Goal: Task Accomplishment & Management: Complete application form

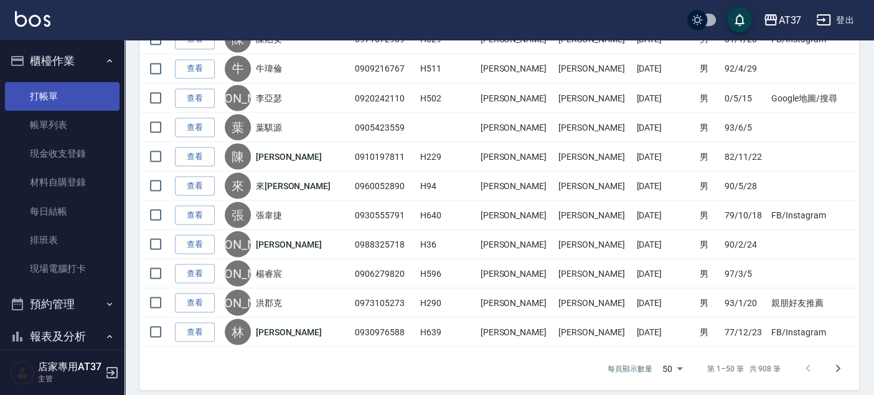
click at [59, 91] on link "打帳單" at bounding box center [62, 96] width 115 height 29
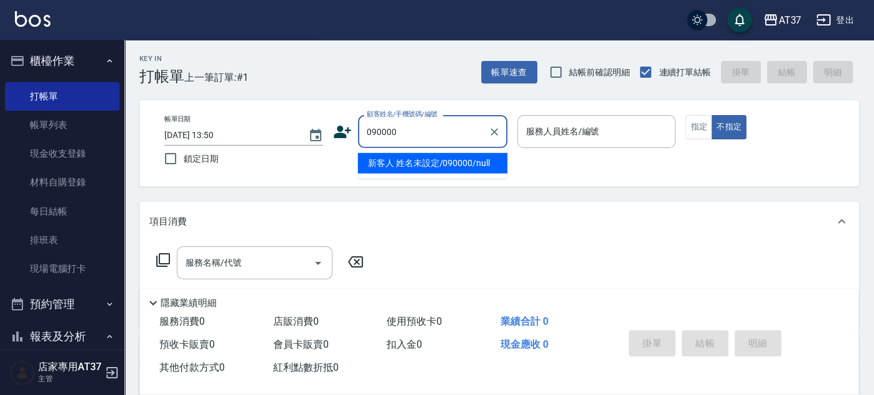
type input "新客人 姓名未設定/090000/null"
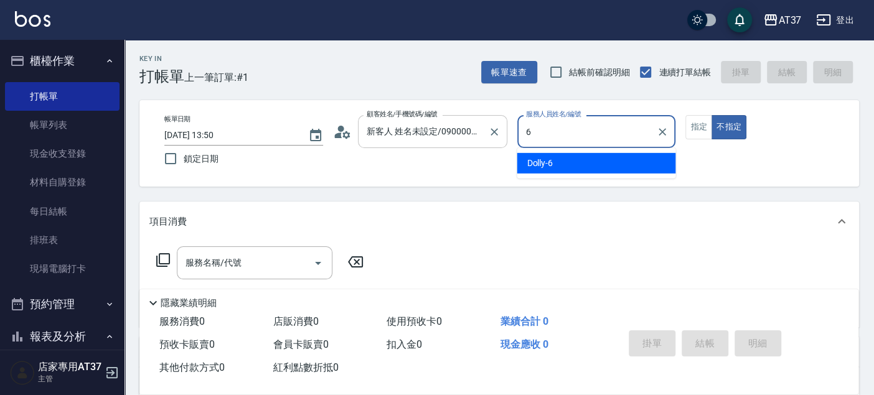
type input "Dolly-6"
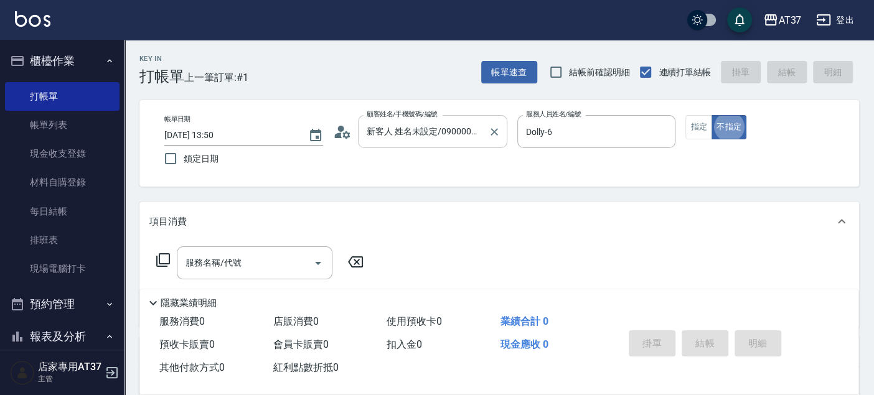
type button "false"
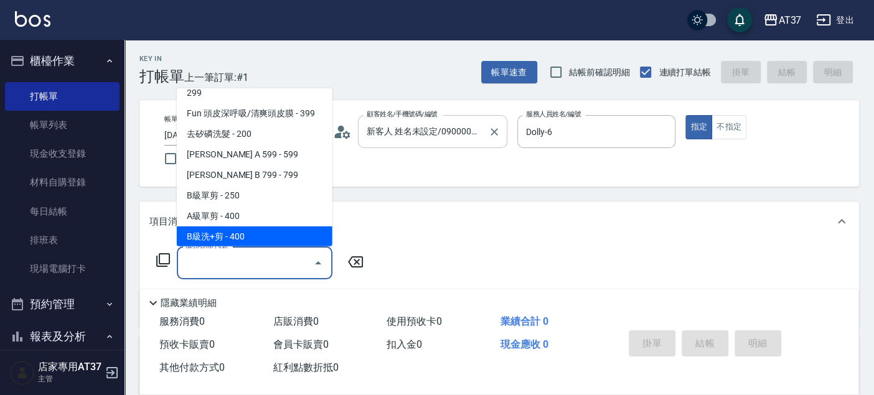
scroll to position [250, 0]
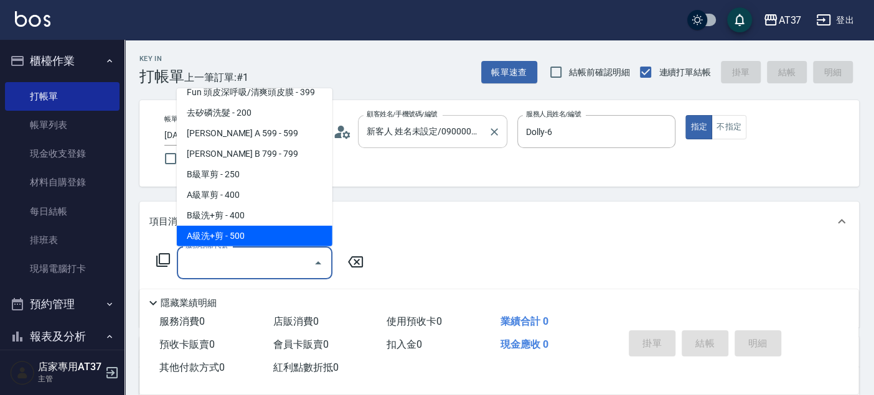
type input "A級洗+剪(204)"
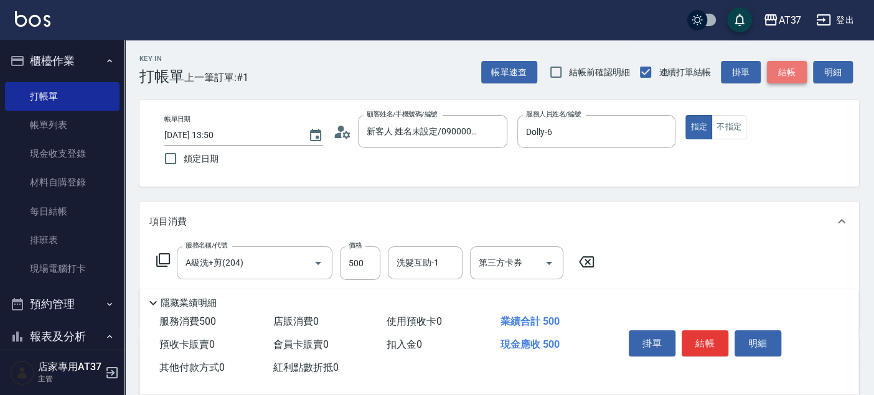
click at [793, 75] on button "結帳" at bounding box center [787, 72] width 40 height 23
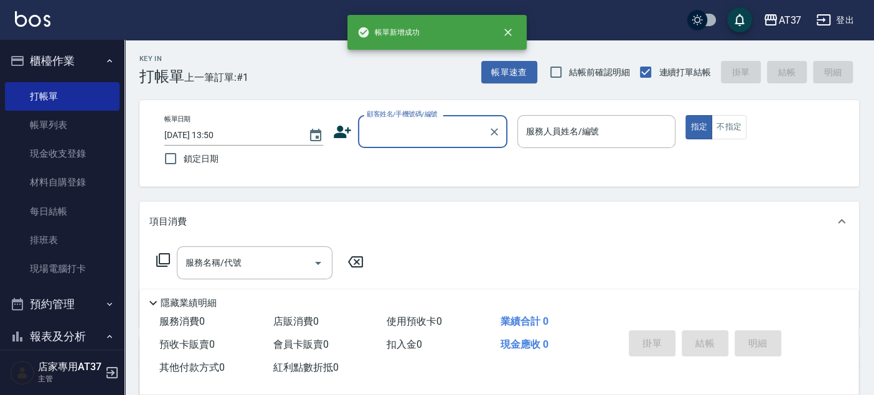
scroll to position [0, 0]
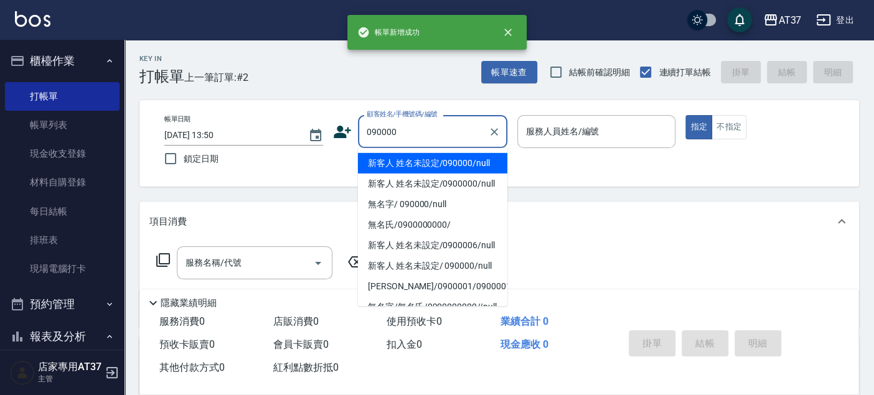
type input "新客人 姓名未設定/090000/null"
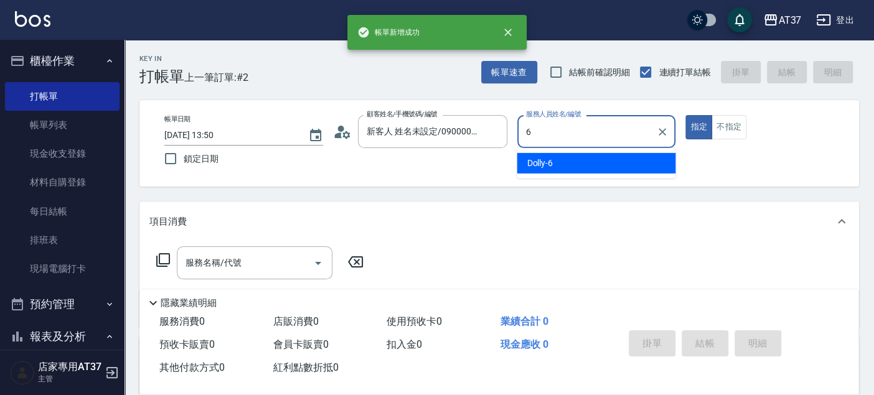
type input "6"
type button "true"
type input "Dolly-6"
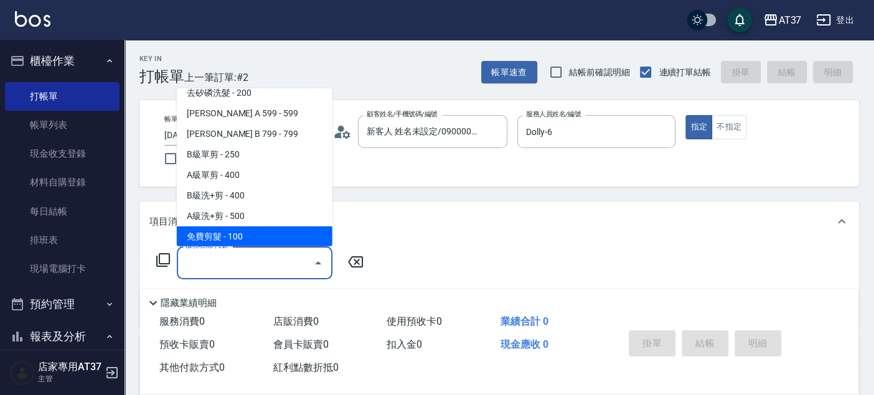
scroll to position [291, 0]
type input "A精油洗+剪(206)"
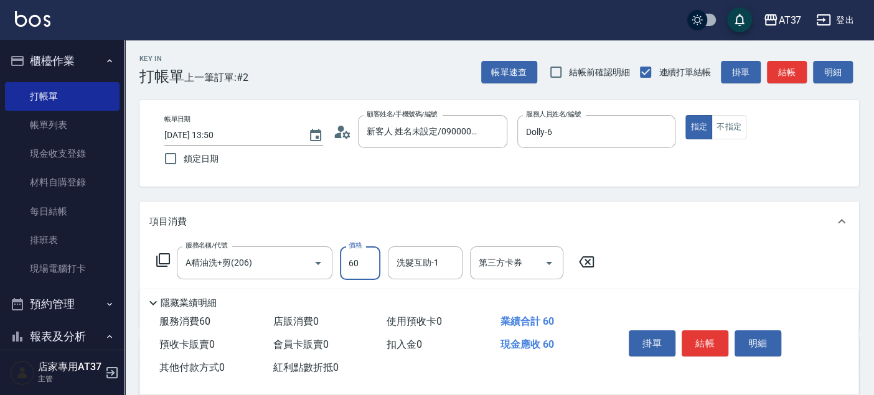
type input "600"
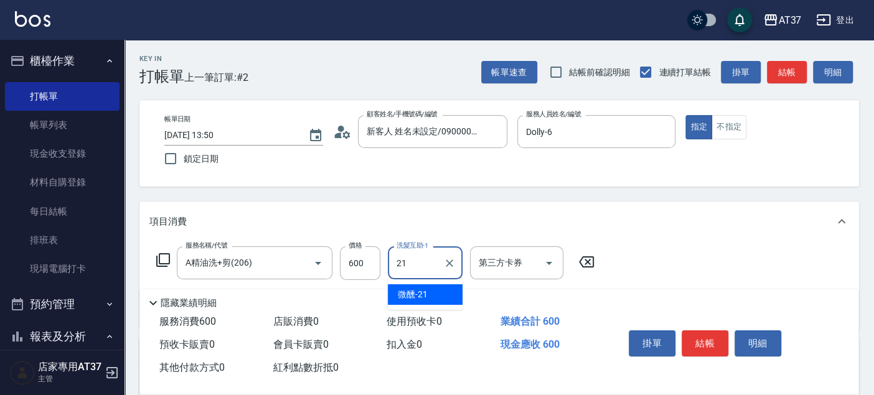
type input "微醺-21"
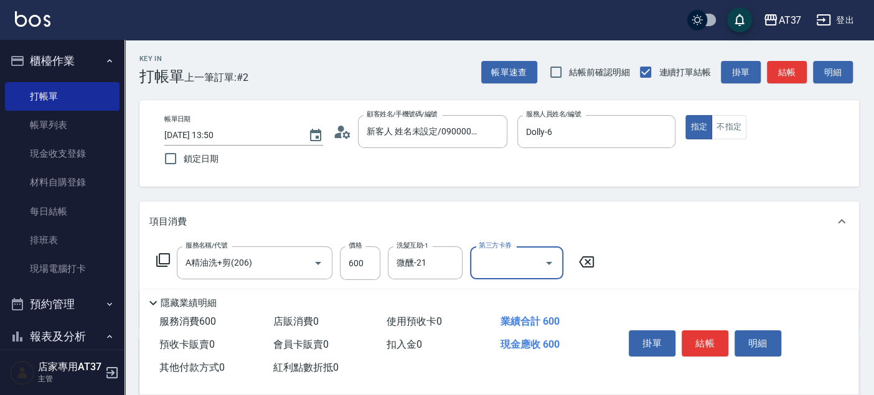
click at [793, 76] on button "結帳" at bounding box center [787, 72] width 40 height 23
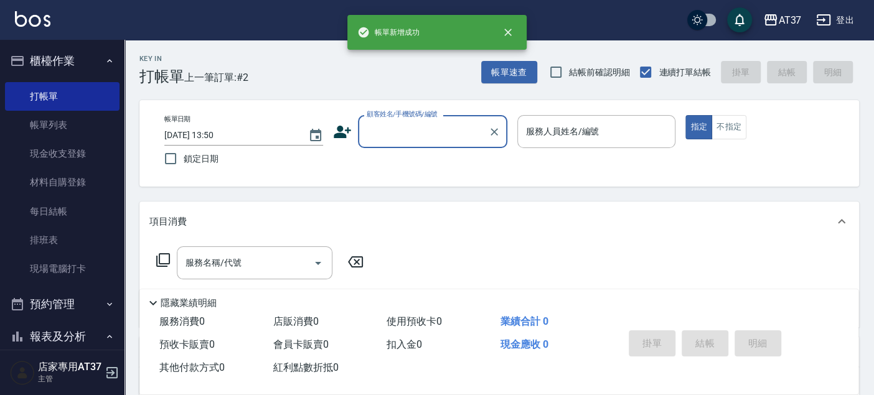
scroll to position [0, 0]
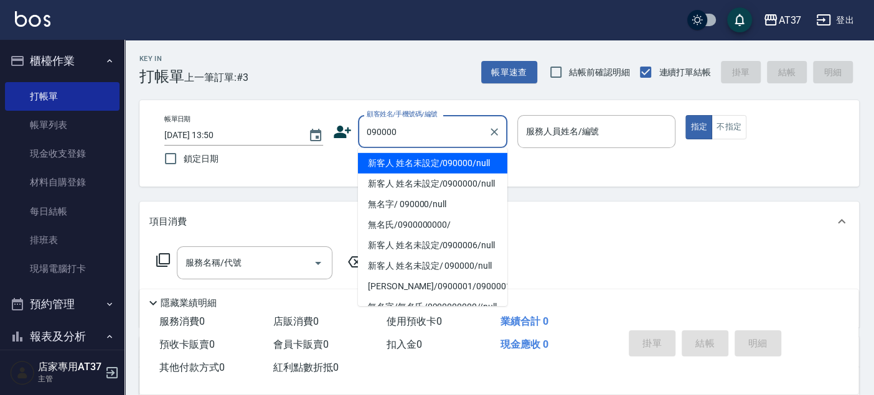
type input "新客人 姓名未設定/090000/null"
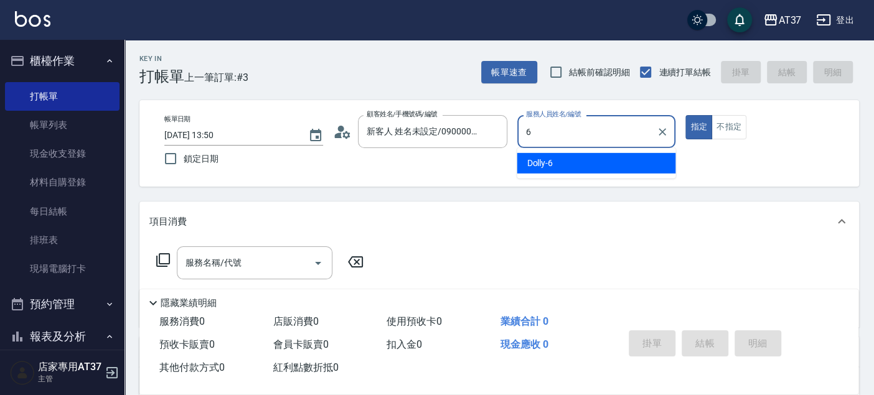
type input "Dolly-6"
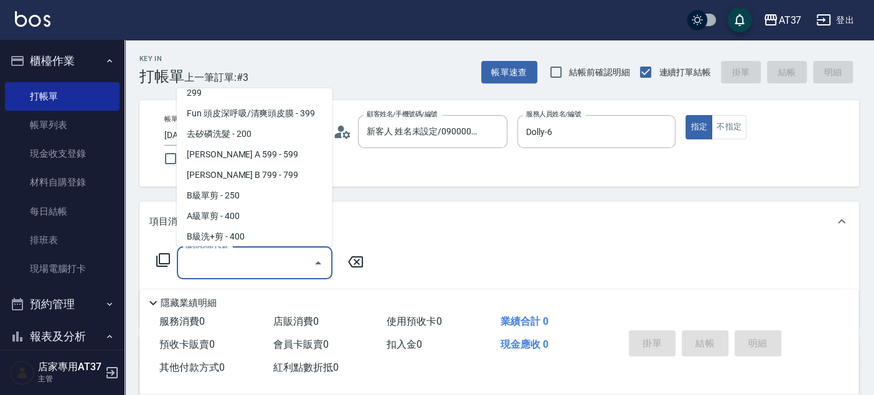
scroll to position [250, 0]
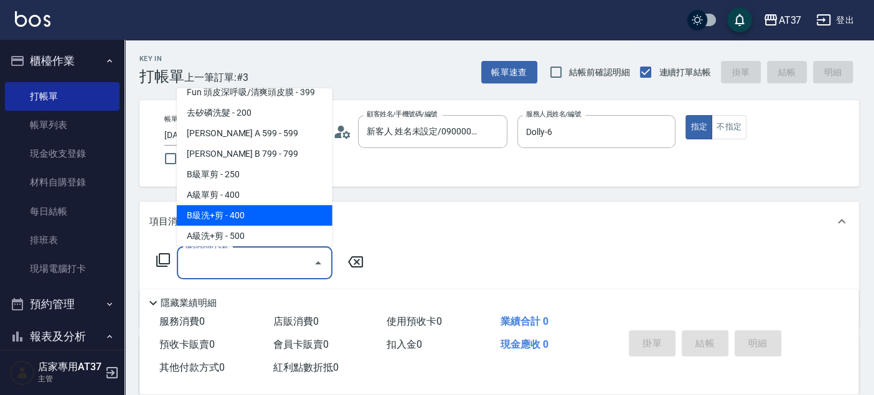
type input "B級洗+剪(203)"
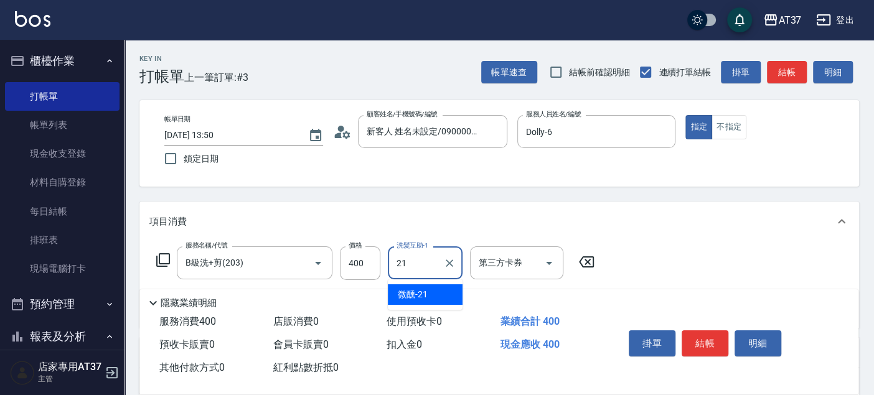
type input "微醺-21"
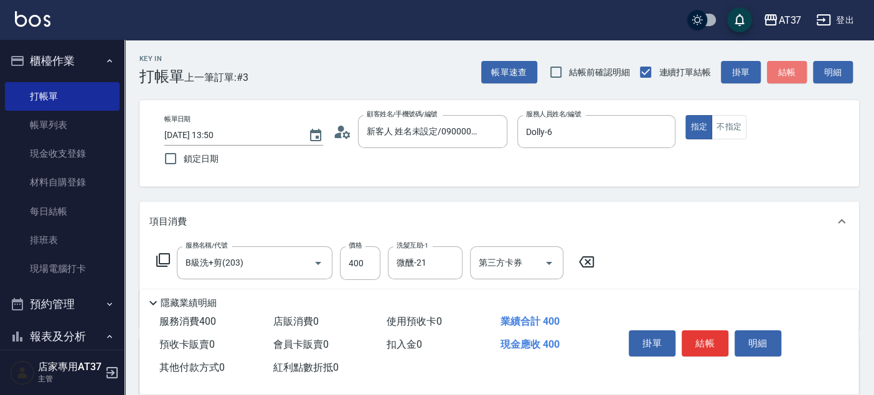
click at [793, 76] on button "結帳" at bounding box center [787, 72] width 40 height 23
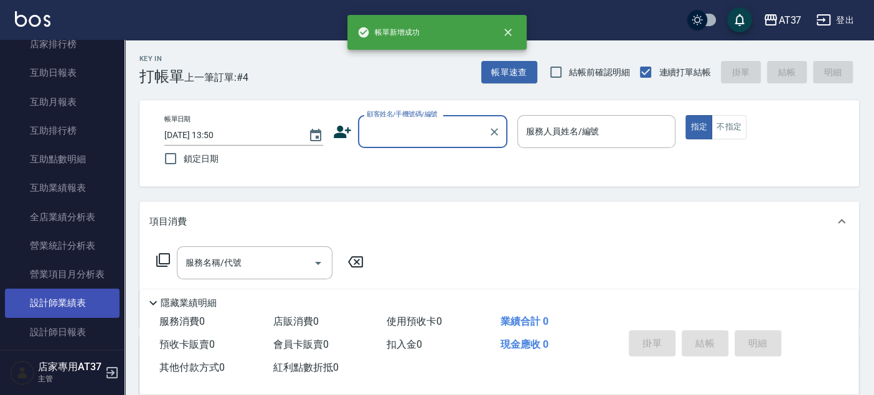
scroll to position [414, 0]
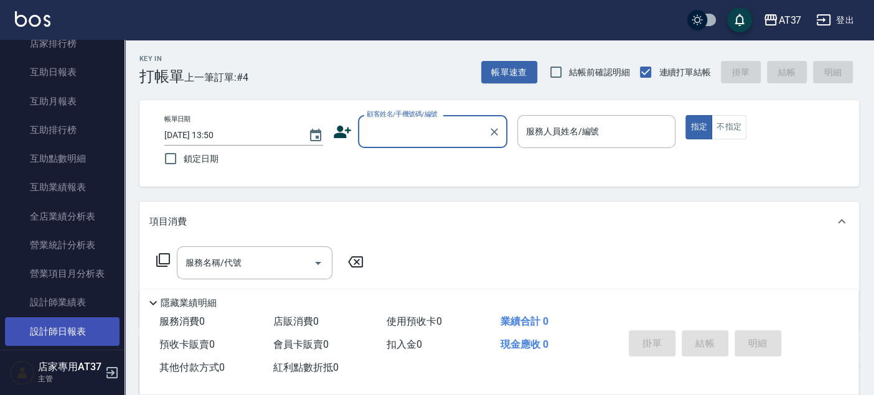
click at [79, 327] on link "設計師日報表" at bounding box center [62, 331] width 115 height 29
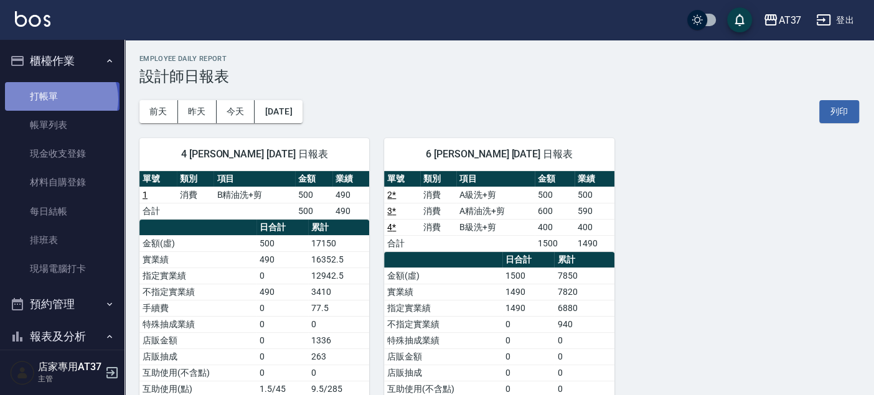
click at [60, 99] on link "打帳單" at bounding box center [62, 96] width 115 height 29
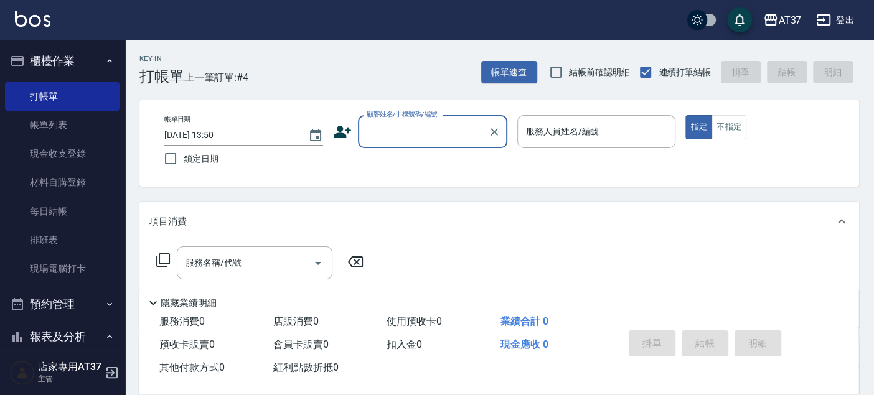
click at [331, 138] on div "帳單日期 [DATE] 13:50 鎖定日期 顧客姓名/手機號碼/編號 顧客姓名/手機號碼/編號 服務人員姓名/編號 服務人員姓名/編號 指定 不指定" at bounding box center [499, 143] width 690 height 57
click at [342, 137] on icon at bounding box center [342, 132] width 17 height 12
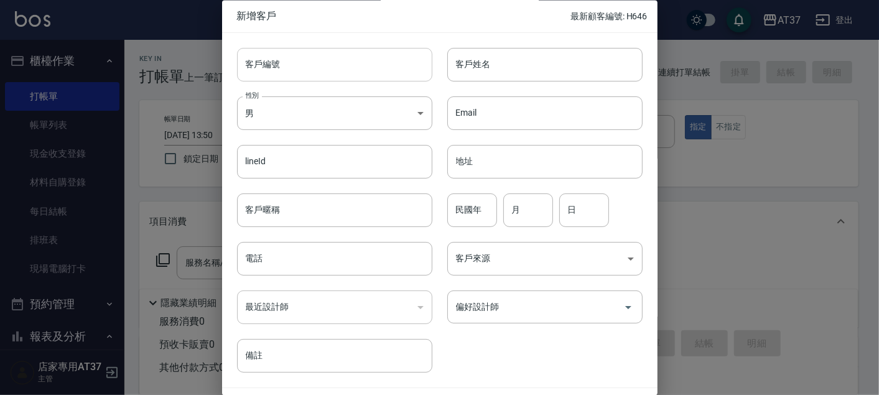
click at [330, 62] on input "客戶編號" at bounding box center [334, 65] width 195 height 34
drag, startPoint x: 336, startPoint y: 60, endPoint x: 235, endPoint y: 52, distance: 101.1
click at [235, 52] on div "客戶編號 0920552645 ​ 客戶編號" at bounding box center [327, 57] width 210 height 49
type input "0920552645"
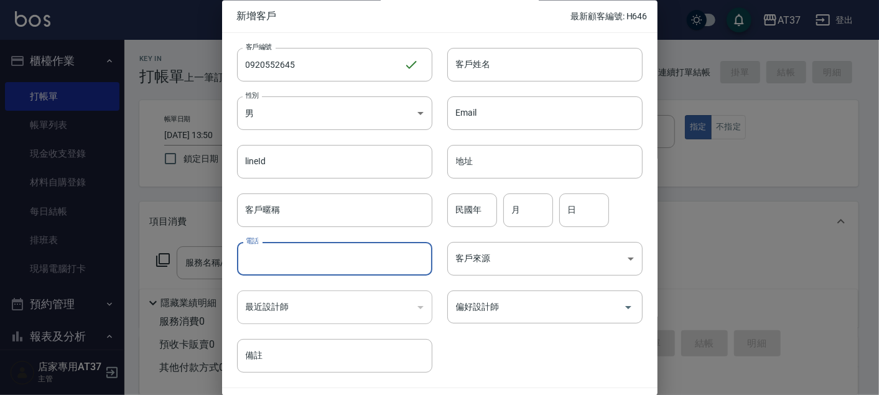
click at [380, 263] on input "電話" at bounding box center [334, 260] width 195 height 34
paste input "0920552645"
type input "0920552645"
click at [500, 60] on input "客戶姓名" at bounding box center [544, 65] width 195 height 34
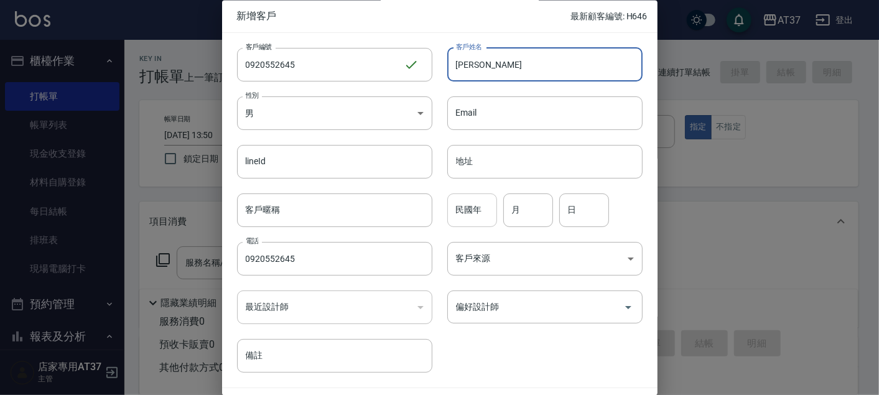
type input "[PERSON_NAME]"
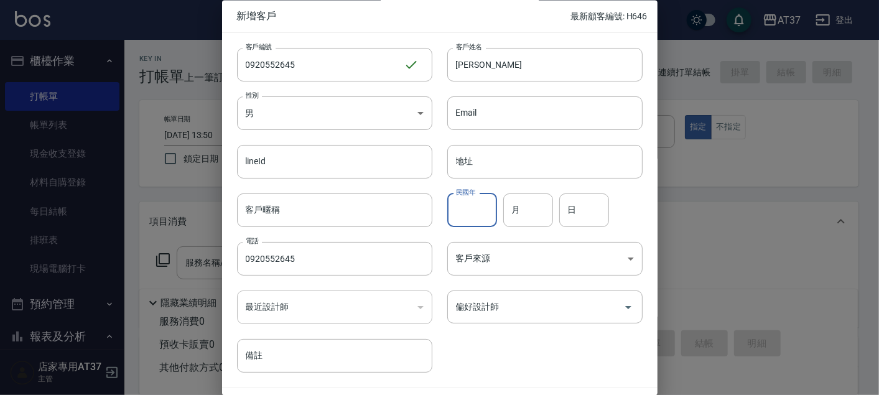
click at [476, 209] on input "民國年" at bounding box center [472, 211] width 50 height 34
type input "70"
type input "7"
type input "21"
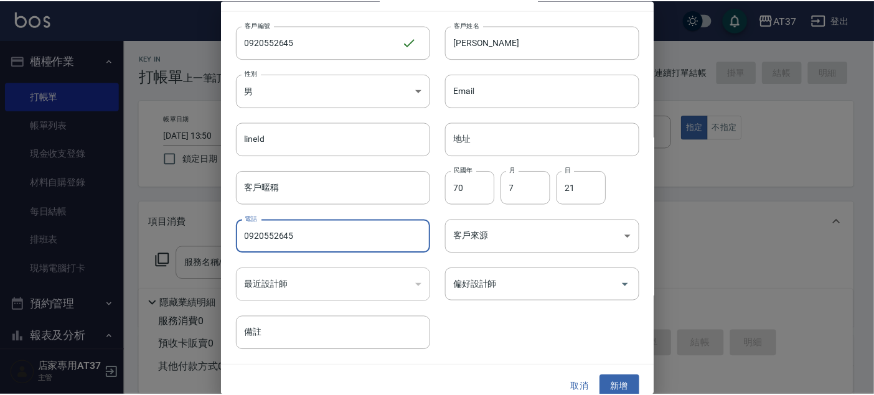
scroll to position [35, 0]
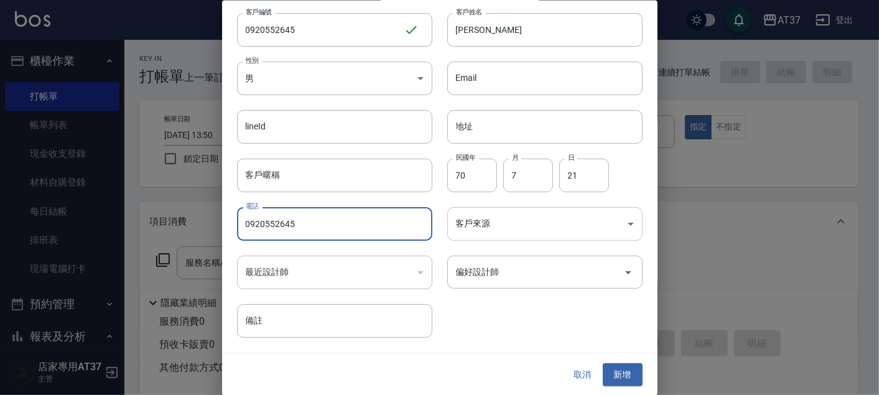
click at [587, 224] on body "AT37 登出 櫃檯作業 打帳單 帳單列表 現金收支登錄 材料自購登錄 每日結帳 排班表 現場電腦打卡 預約管理 預約管理 單日預約紀錄 單週預約紀錄 報表及…" at bounding box center [439, 302] width 879 height 604
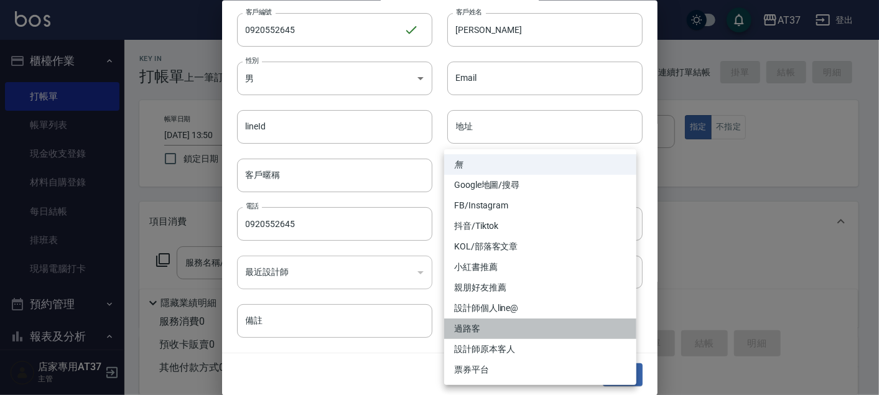
click at [511, 329] on li "過路客" at bounding box center [540, 329] width 192 height 21
type input "過路客"
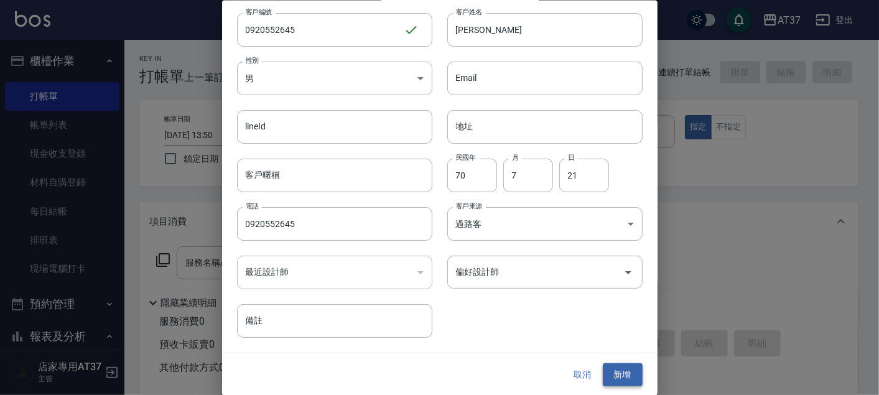
click at [618, 374] on button "新增" at bounding box center [623, 374] width 40 height 23
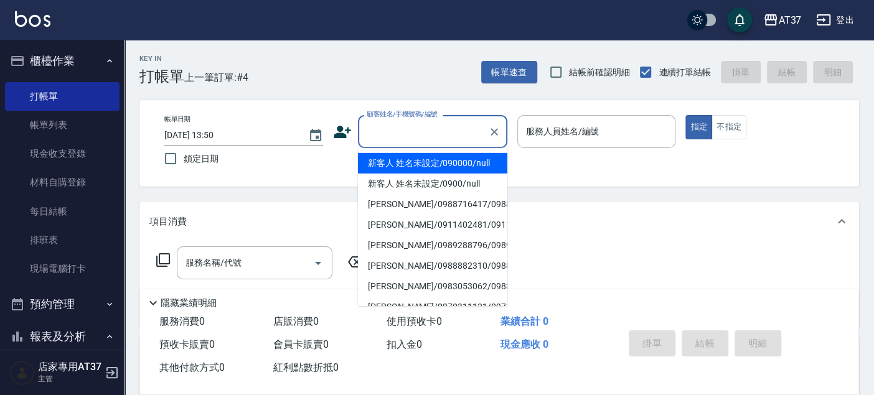
paste input "0920552645"
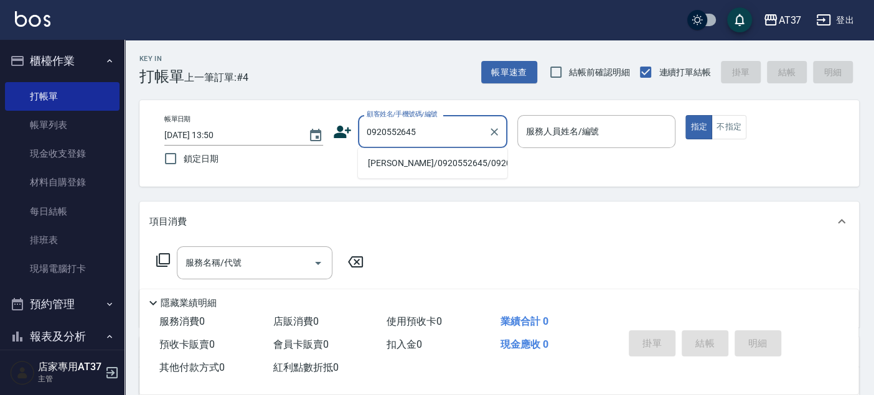
click at [456, 174] on li "[PERSON_NAME]/0920552645/0920552645" at bounding box center [432, 163] width 149 height 21
type input "[PERSON_NAME]/0920552645/0920552645"
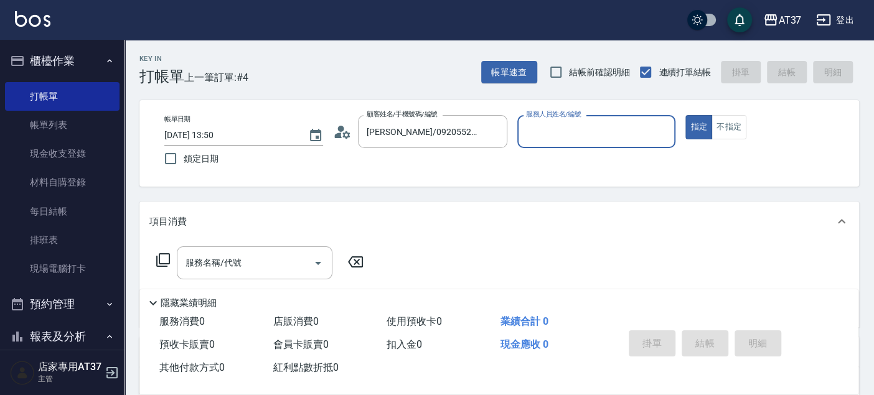
click at [592, 136] on input "服務人員姓名/編號" at bounding box center [596, 132] width 147 height 22
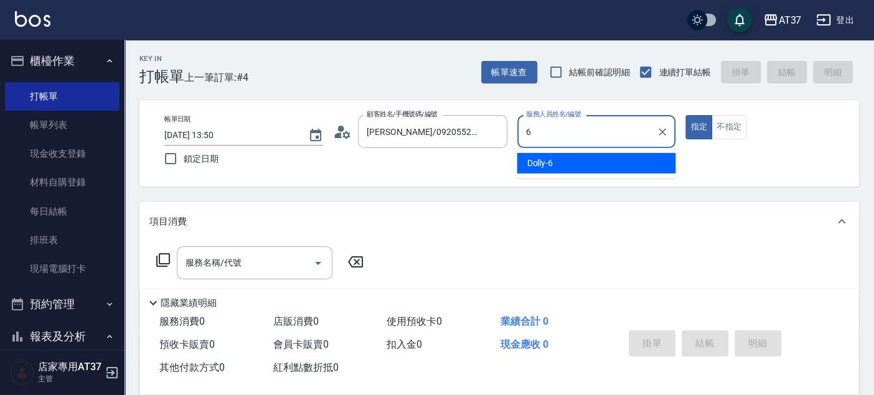
type input "6"
type button "true"
type input "Dolly-6"
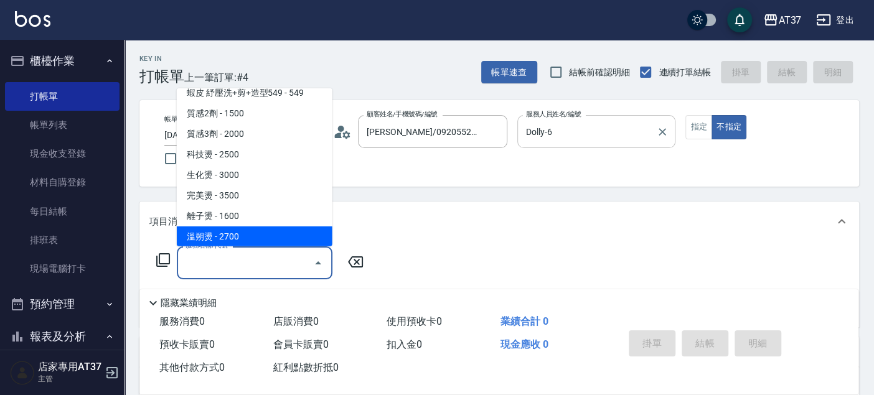
scroll to position [558, 0]
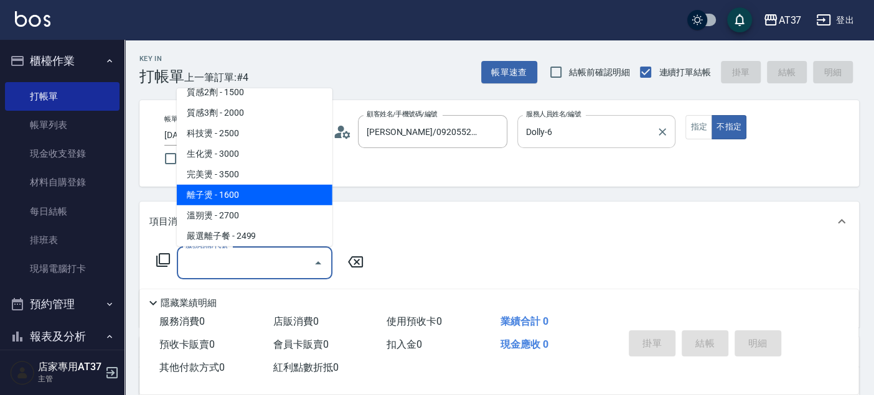
type input "離子燙(306)"
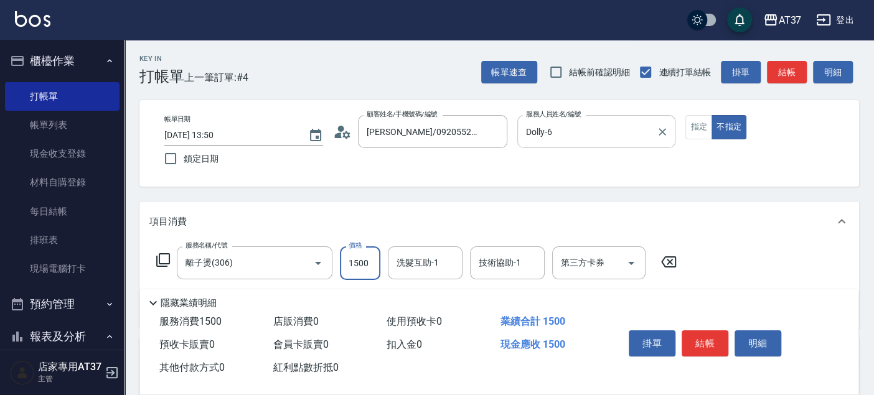
scroll to position [0, 0]
type input "1500"
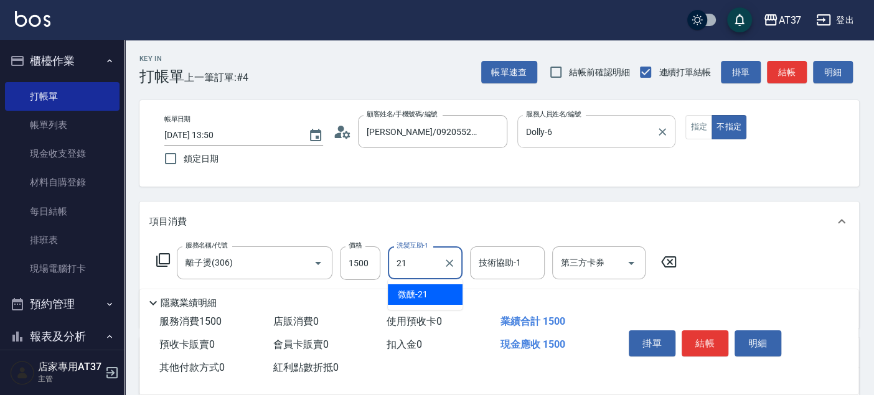
type input "微醺-21"
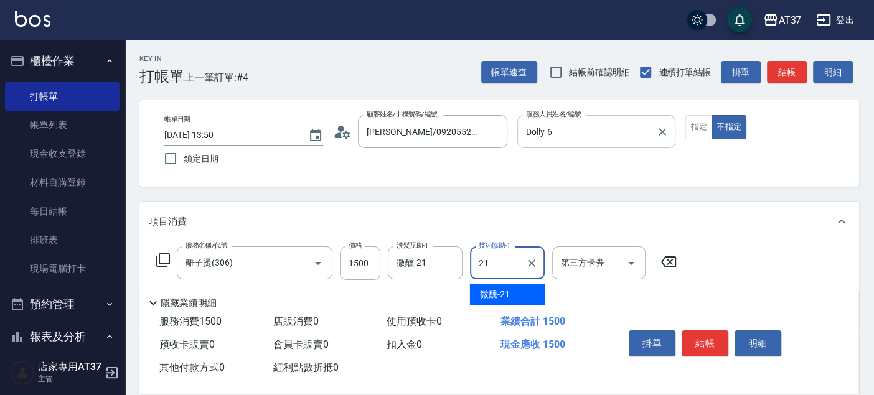
type input "微醺-21"
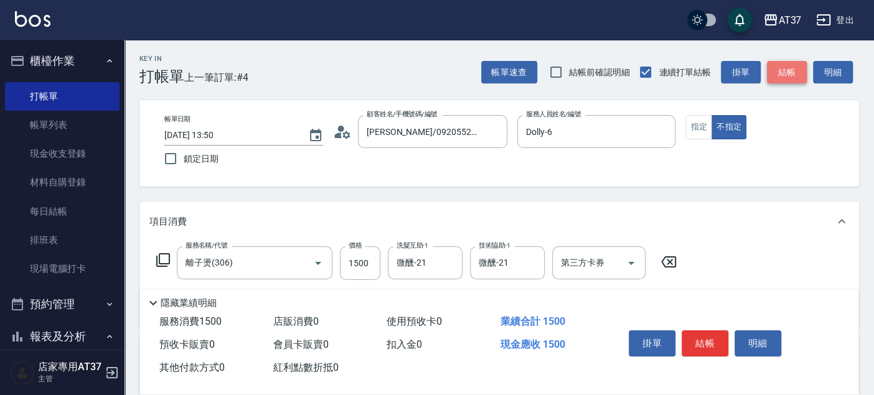
click at [797, 70] on button "結帳" at bounding box center [787, 72] width 40 height 23
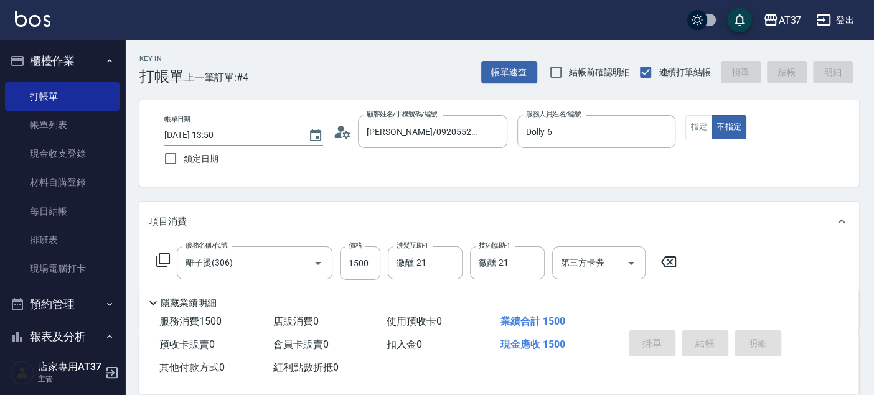
type input "[DATE] 13:53"
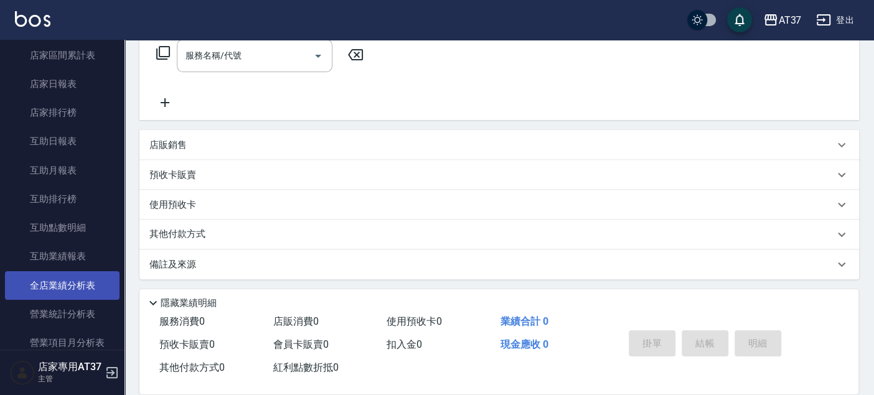
scroll to position [414, 0]
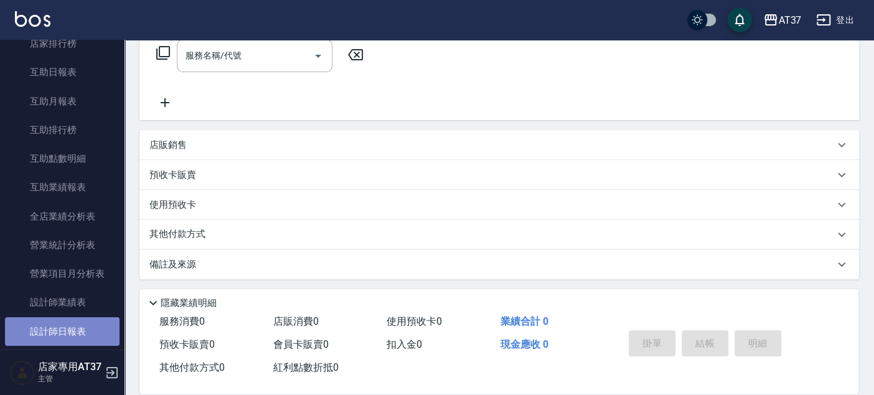
click at [68, 322] on link "設計師日報表" at bounding box center [62, 331] width 115 height 29
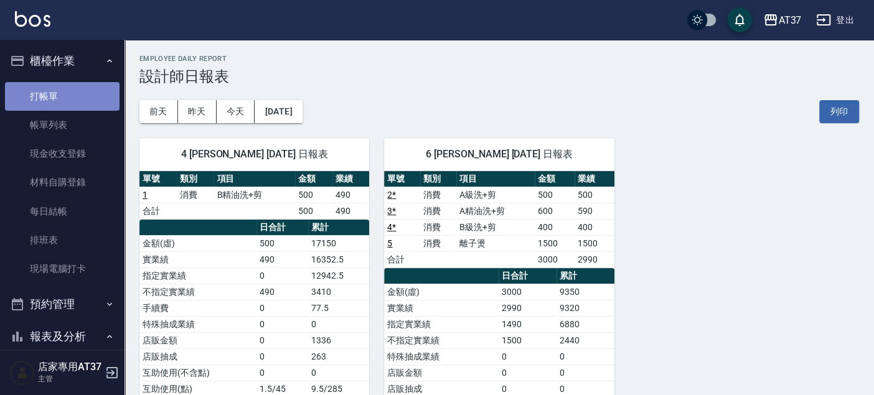
click at [77, 96] on link "打帳單" at bounding box center [62, 96] width 115 height 29
